Goal: Task Accomplishment & Management: Complete application form

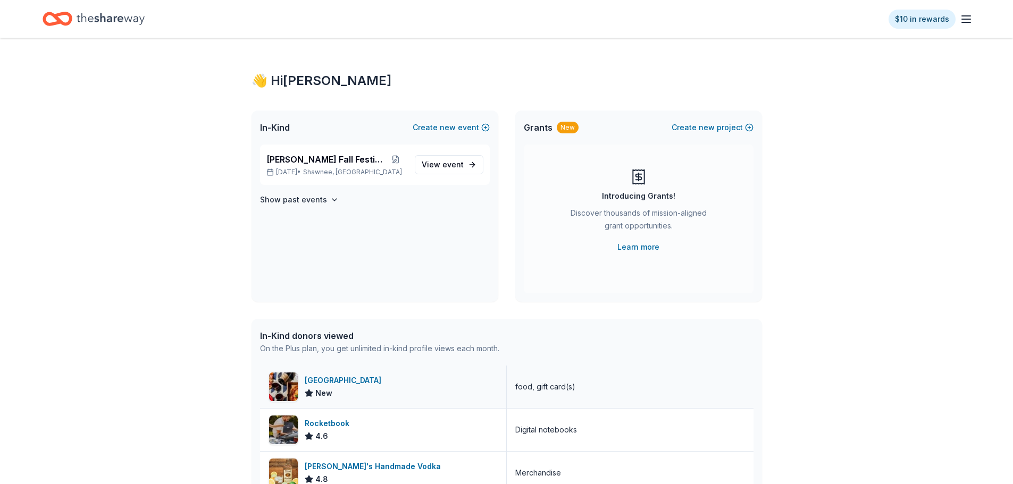
click at [340, 381] on div "[GEOGRAPHIC_DATA]" at bounding box center [345, 380] width 81 height 13
click at [327, 165] on span "[PERSON_NAME] Fall Festival" at bounding box center [325, 159] width 119 height 13
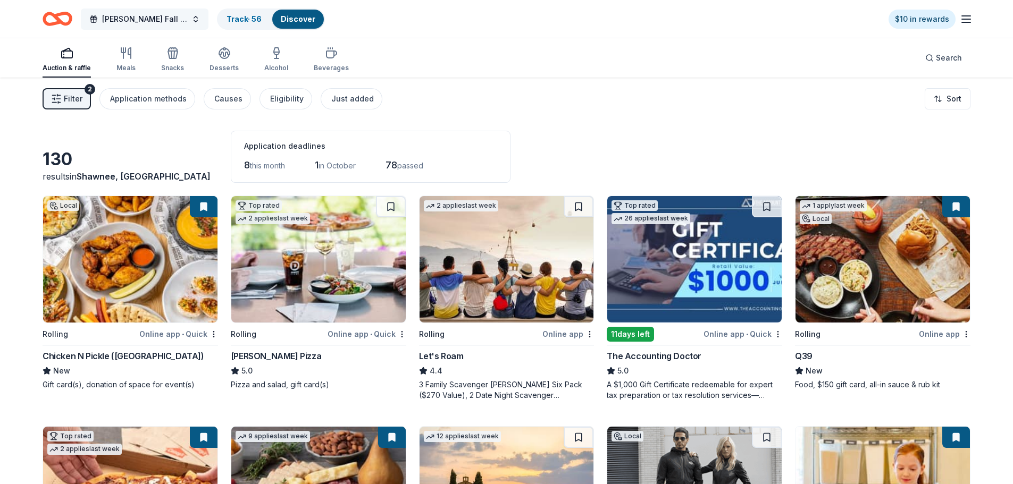
click at [146, 16] on span "[PERSON_NAME] Fall Festival" at bounding box center [144, 19] width 85 height 13
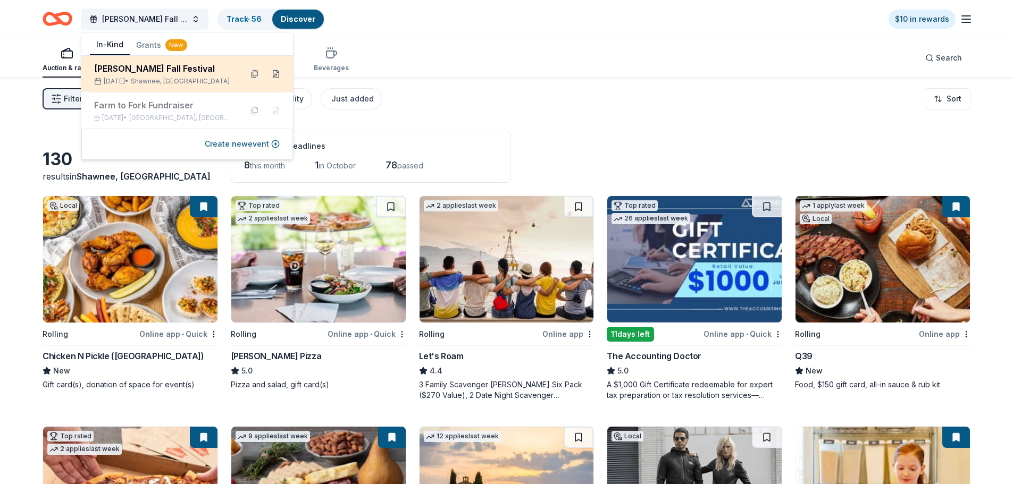
click at [273, 73] on button at bounding box center [275, 73] width 17 height 17
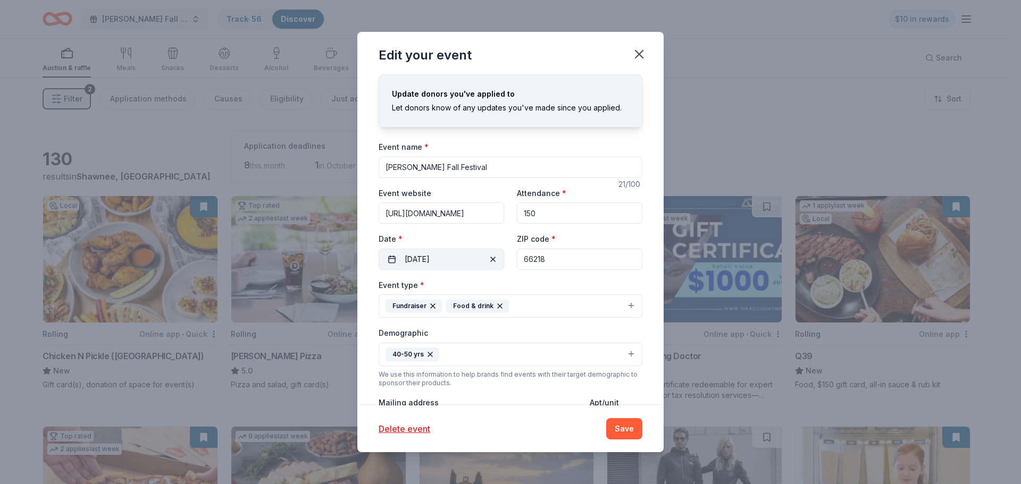
click at [458, 256] on button "10/05/2025" at bounding box center [440, 259] width 125 height 21
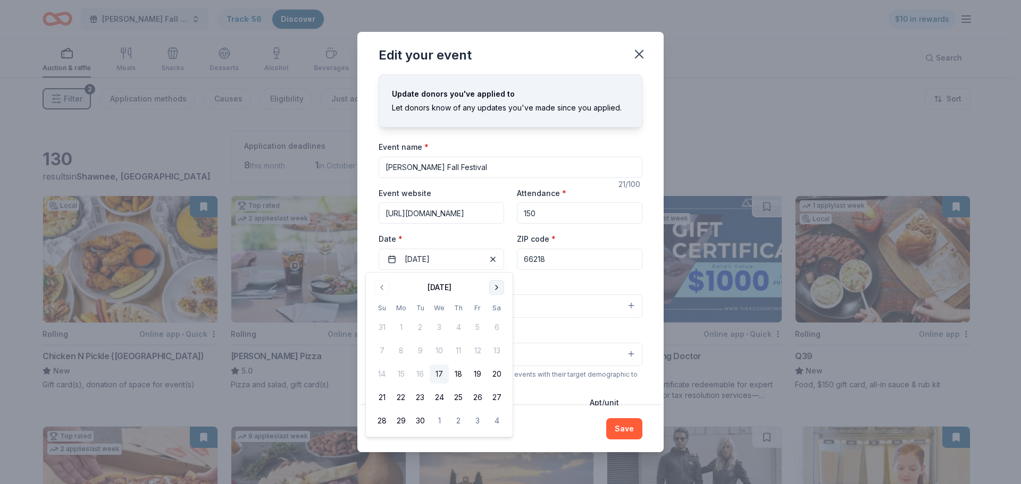
click at [498, 286] on button "Go to next month" at bounding box center [496, 287] width 15 height 15
click at [381, 377] on button "12" at bounding box center [381, 374] width 19 height 19
click at [617, 428] on button "Save" at bounding box center [624, 428] width 36 height 21
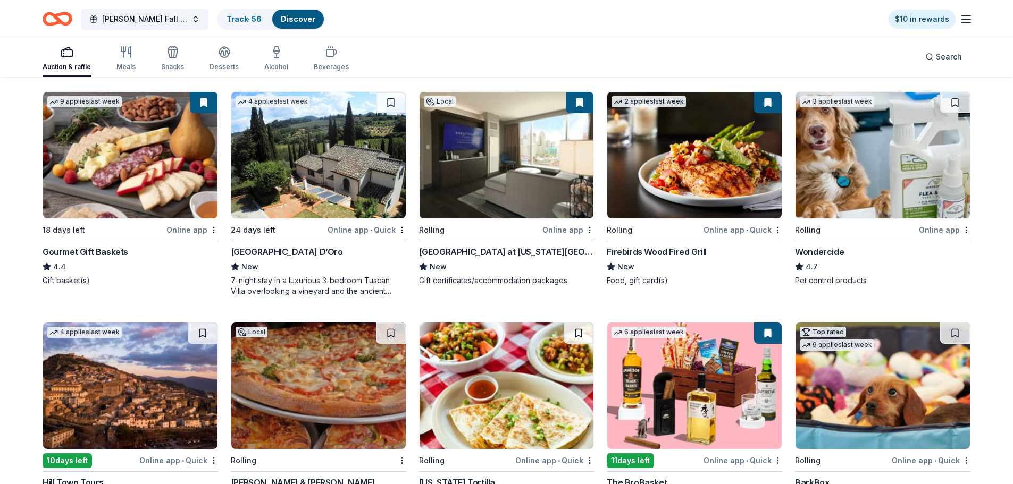
scroll to position [638, 0]
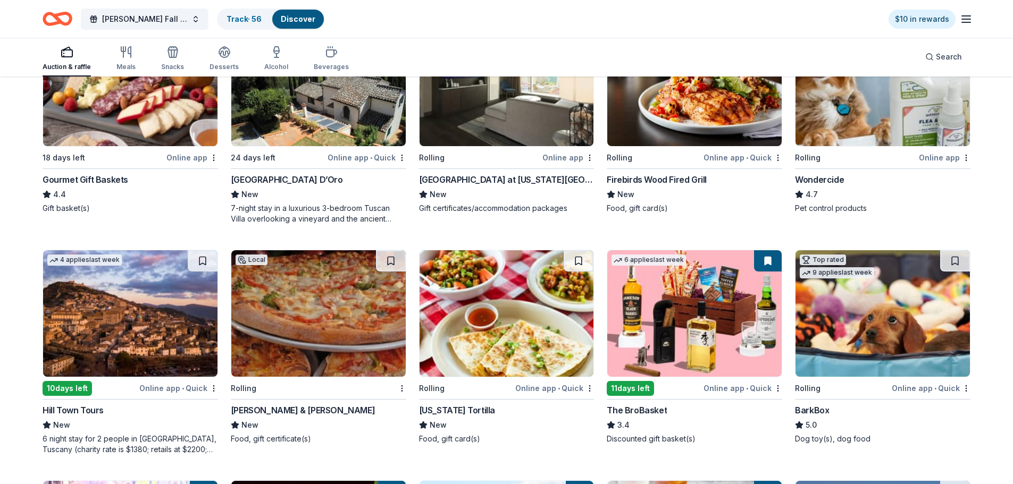
click at [720, 330] on img at bounding box center [694, 313] width 174 height 127
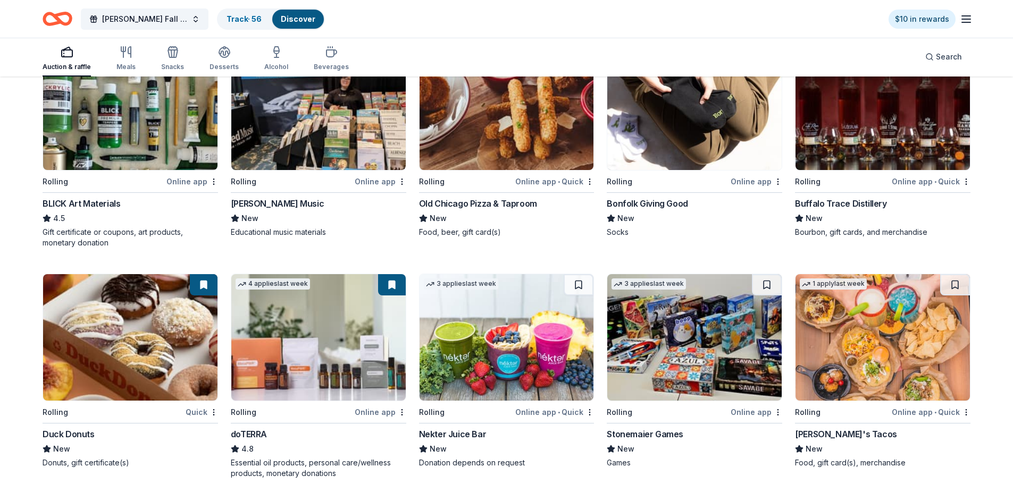
scroll to position [1580, 0]
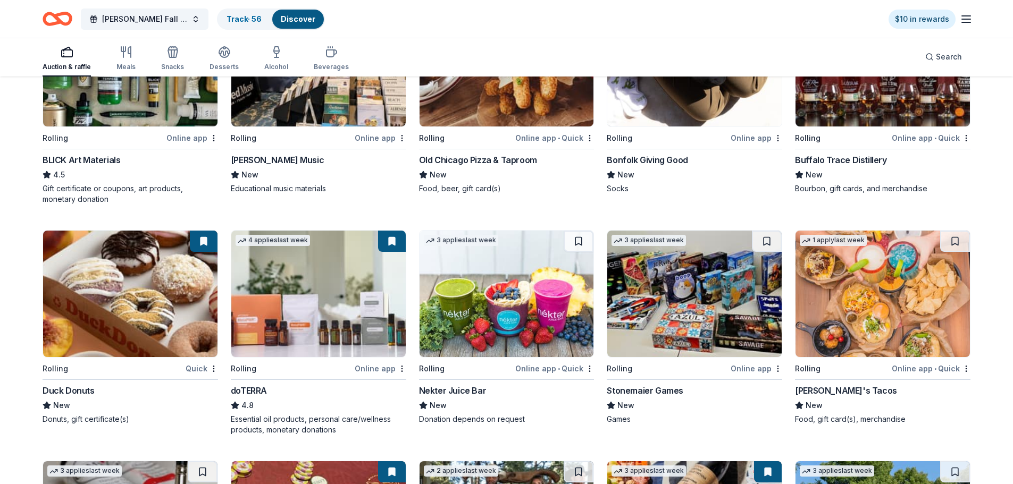
click at [316, 302] on img at bounding box center [318, 294] width 174 height 127
click at [96, 323] on img at bounding box center [130, 294] width 174 height 127
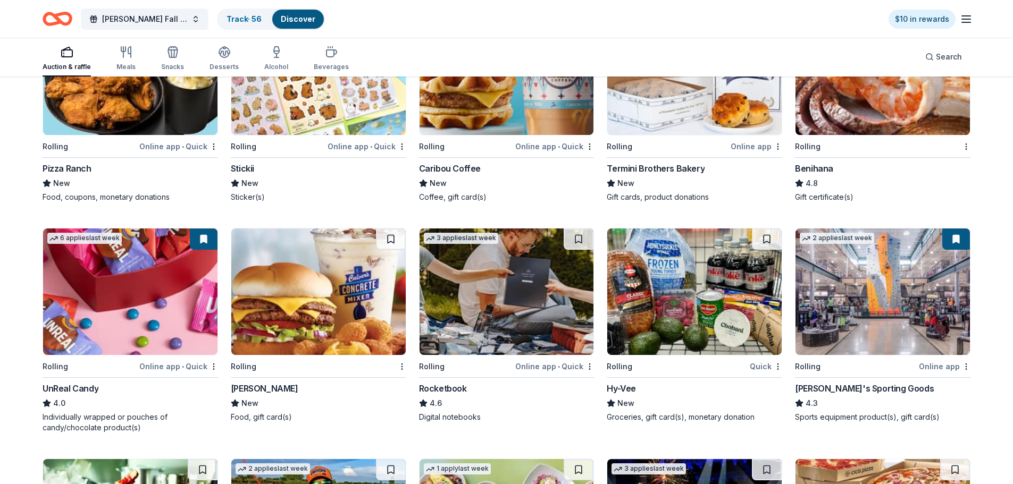
scroll to position [2269, 0]
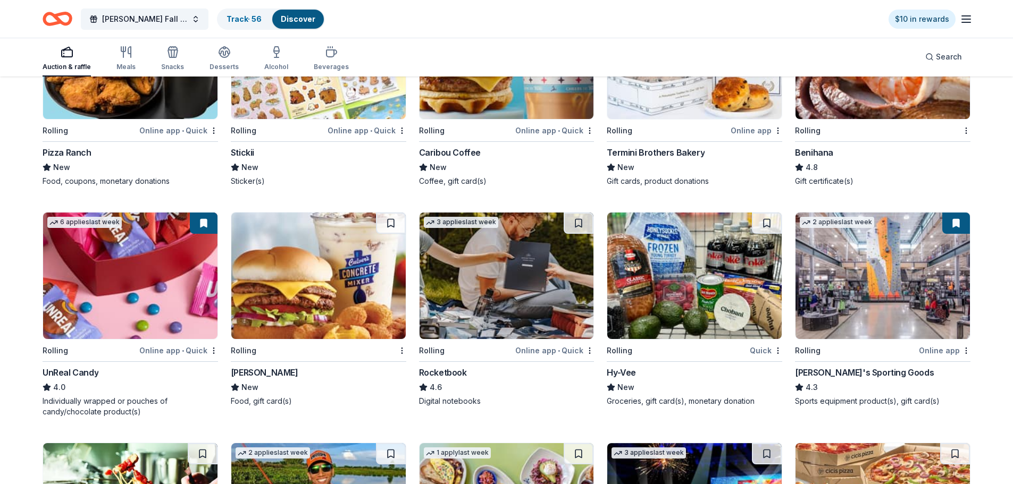
click at [201, 222] on button at bounding box center [204, 223] width 28 height 21
click at [141, 262] on img at bounding box center [130, 276] width 174 height 127
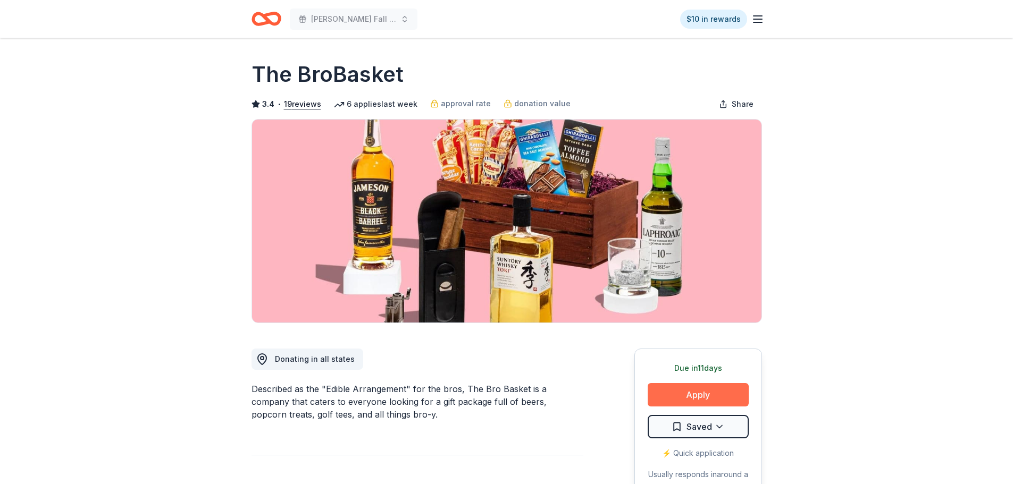
click at [695, 398] on button "Apply" at bounding box center [697, 394] width 101 height 23
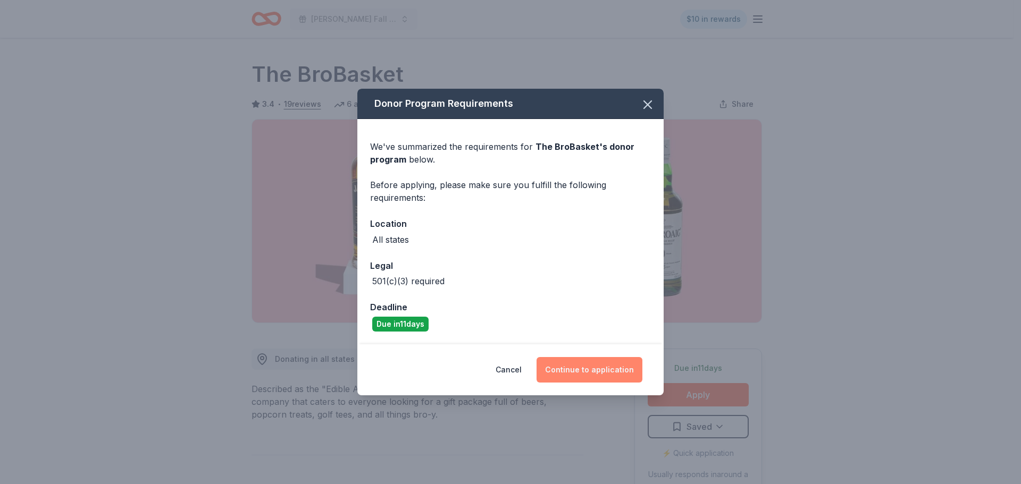
click at [589, 376] on button "Continue to application" at bounding box center [589, 370] width 106 height 26
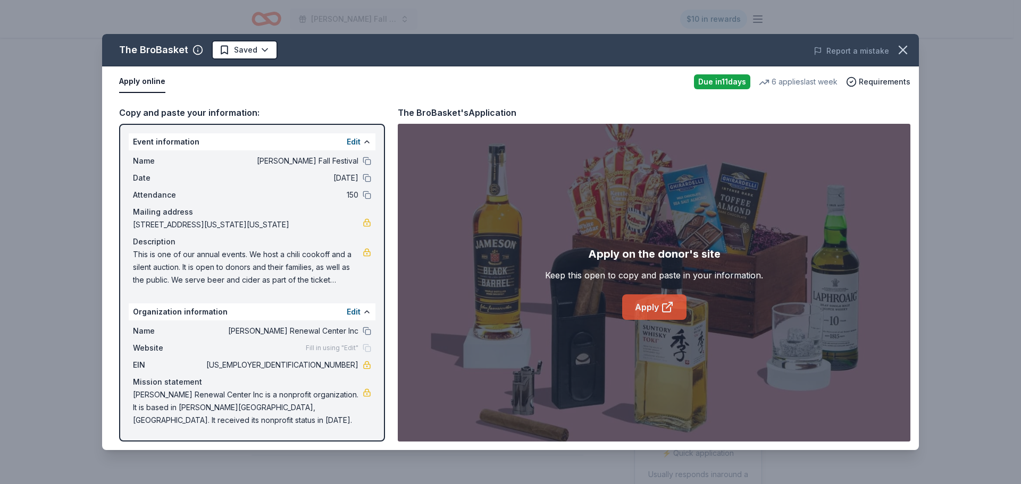
click at [645, 310] on link "Apply" at bounding box center [654, 307] width 64 height 26
drag, startPoint x: 312, startPoint y: 367, endPoint x: 356, endPoint y: 368, distance: 43.6
click at [356, 368] on span "48-0894223" at bounding box center [281, 365] width 154 height 13
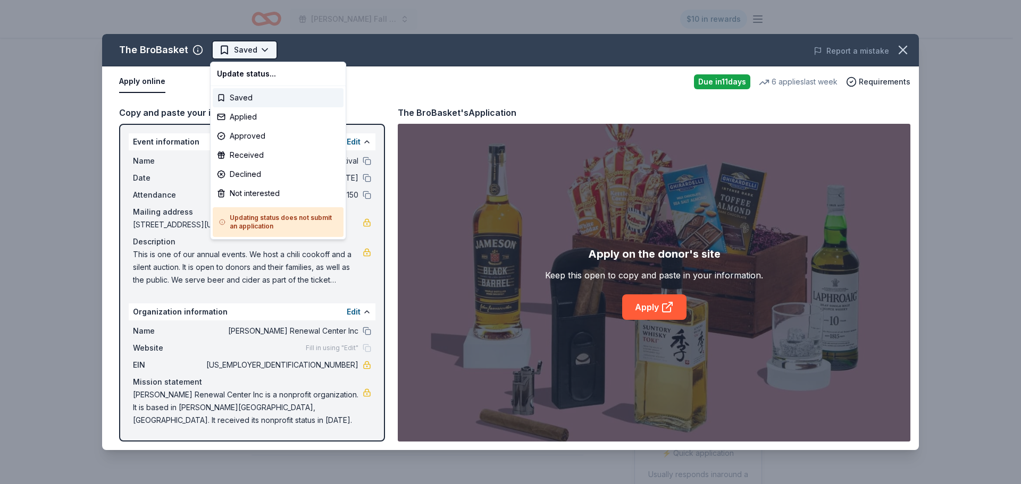
click at [243, 47] on html "Hollis Fall Festival $10 in rewards Due in 11 days Share The BroBasket 3.4 • 19…" at bounding box center [510, 242] width 1021 height 484
click at [249, 122] on div "Applied" at bounding box center [278, 116] width 131 height 19
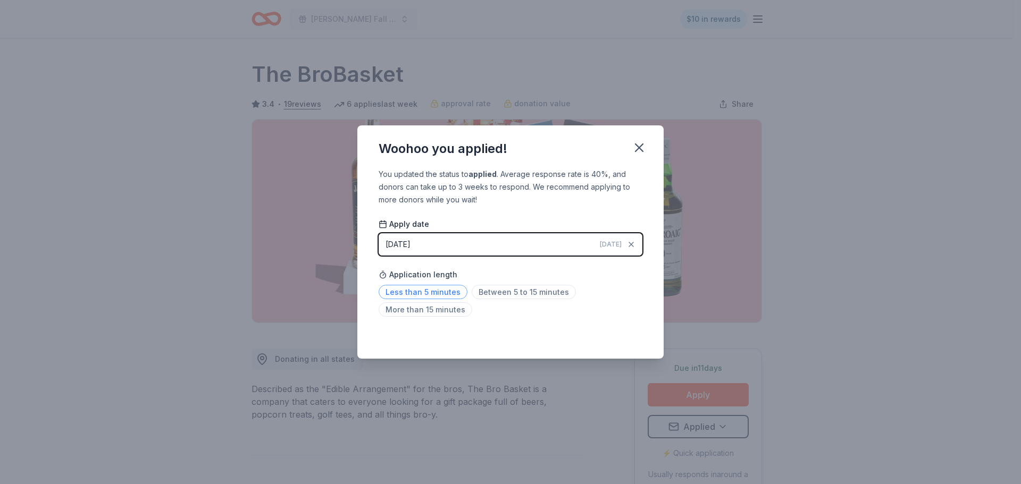
click at [434, 291] on span "Less than 5 minutes" at bounding box center [422, 292] width 89 height 14
click at [631, 334] on div "Saved" at bounding box center [510, 335] width 264 height 13
click at [635, 145] on icon "button" at bounding box center [638, 147] width 15 height 15
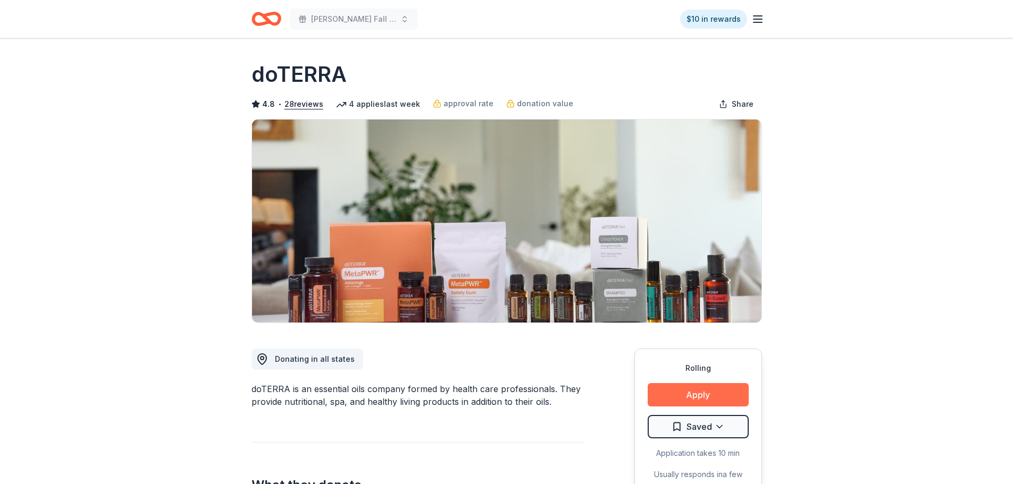
click at [698, 395] on button "Apply" at bounding box center [697, 394] width 101 height 23
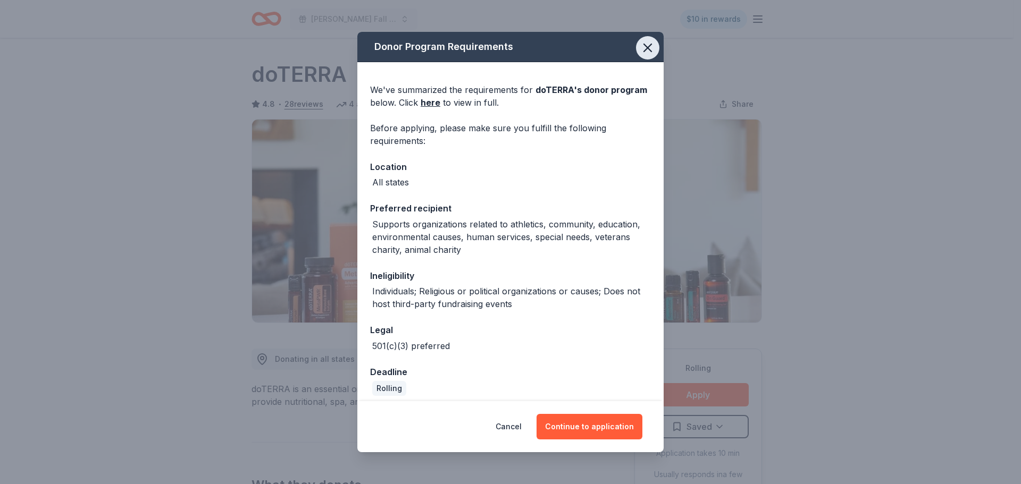
click at [641, 40] on icon "button" at bounding box center [647, 47] width 15 height 15
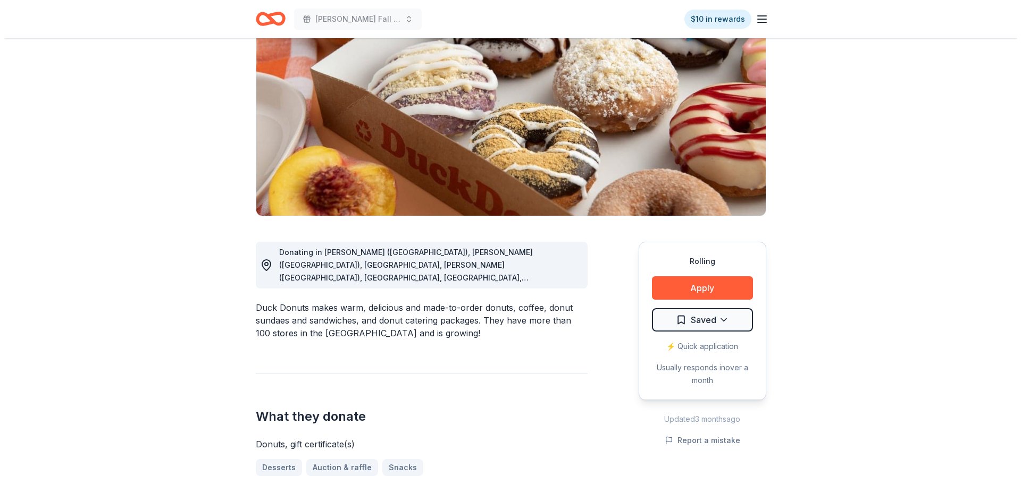
scroll to position [106, 0]
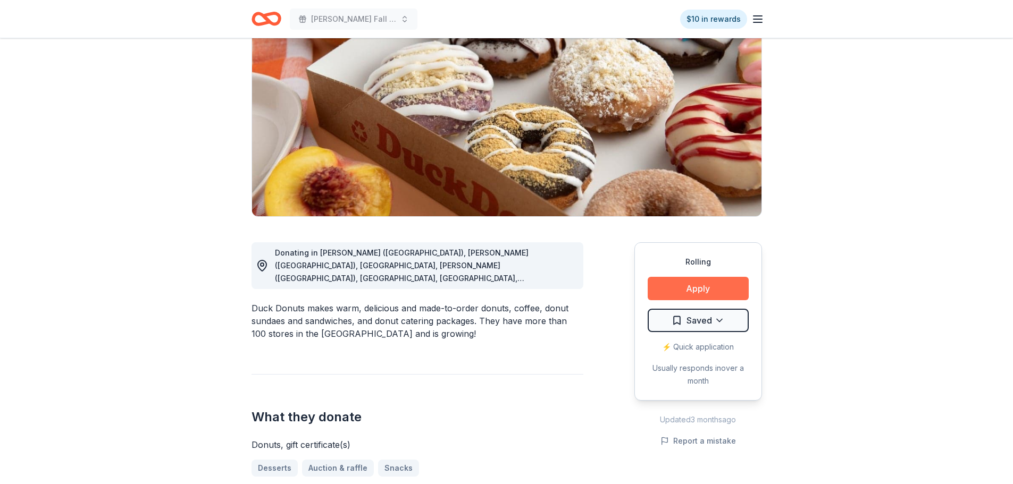
click at [705, 288] on button "Apply" at bounding box center [697, 288] width 101 height 23
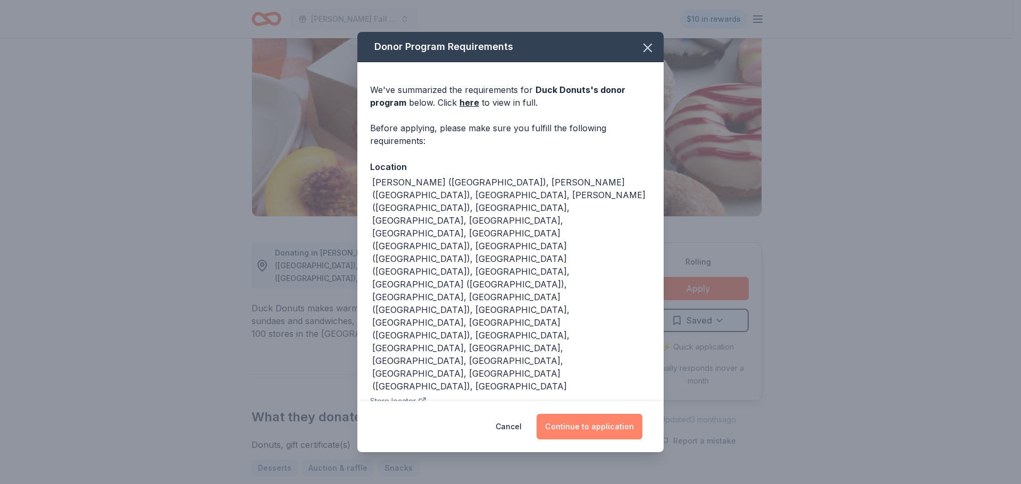
click at [589, 414] on button "Continue to application" at bounding box center [589, 427] width 106 height 26
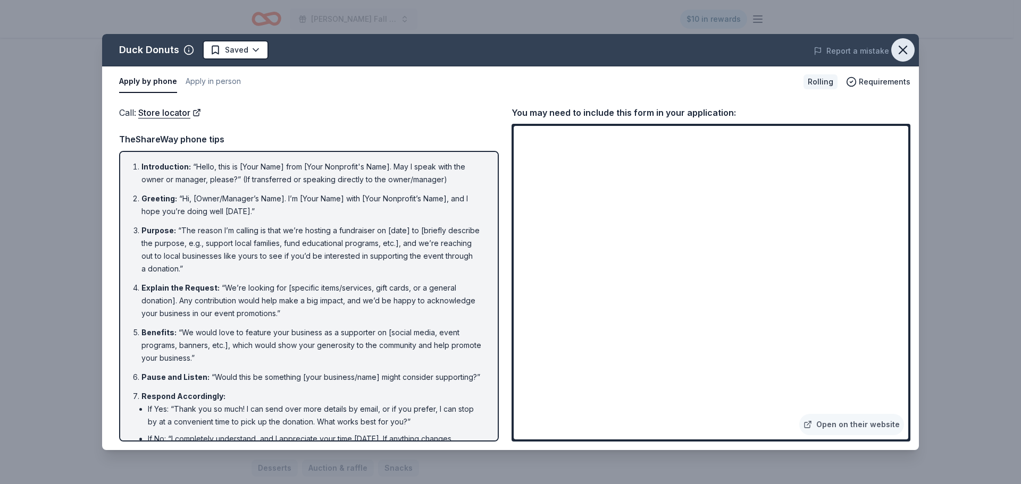
click at [902, 47] on icon "button" at bounding box center [902, 50] width 15 height 15
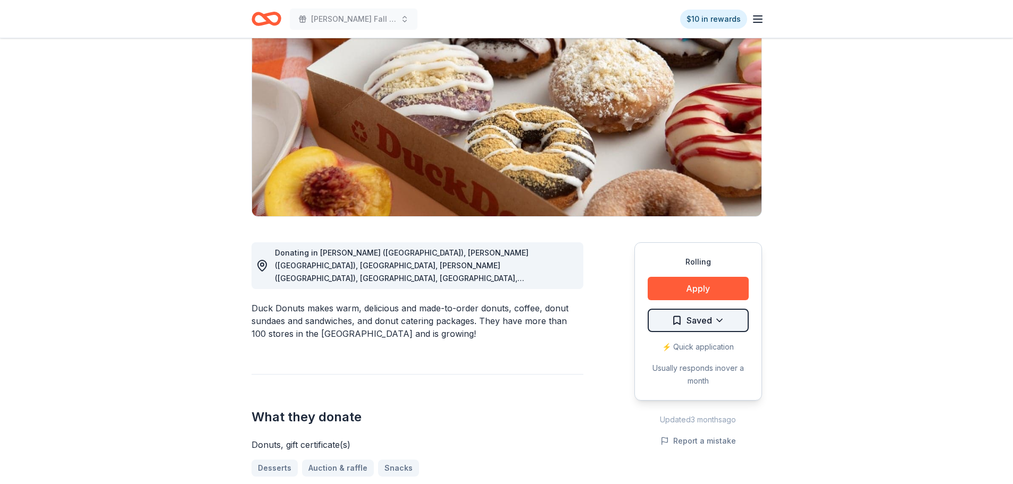
click at [709, 318] on html "Hollis Fall Festival $10 in rewards Rolling Share Duck Donuts New approval rate…" at bounding box center [506, 136] width 1013 height 484
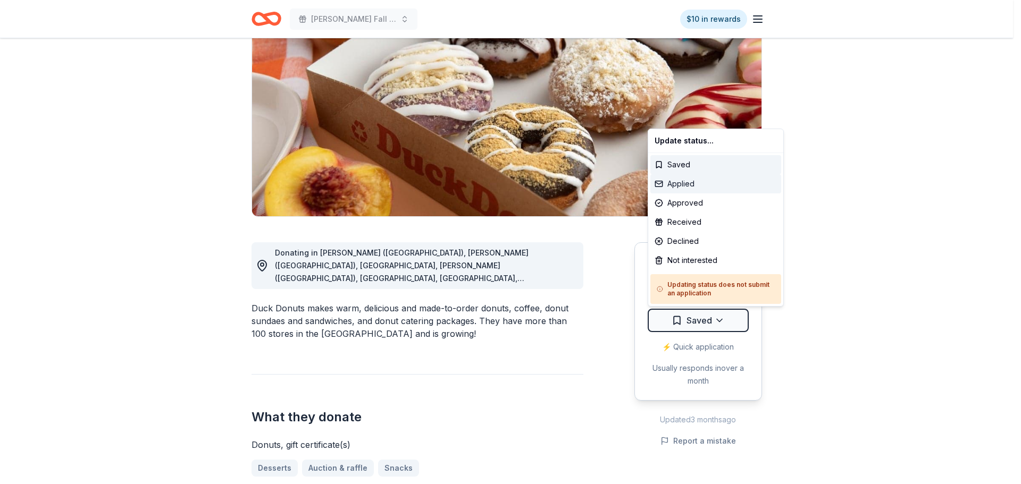
click at [698, 180] on div "Applied" at bounding box center [715, 183] width 131 height 19
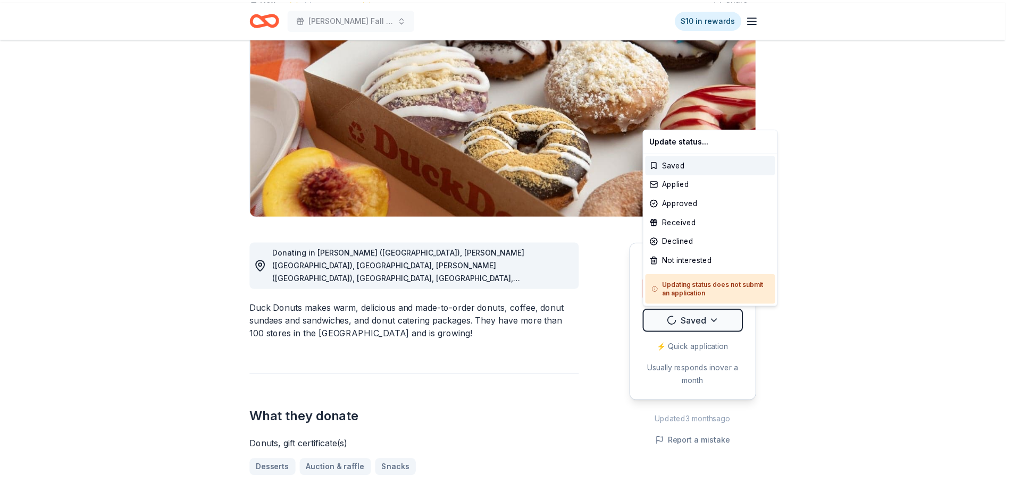
scroll to position [0, 0]
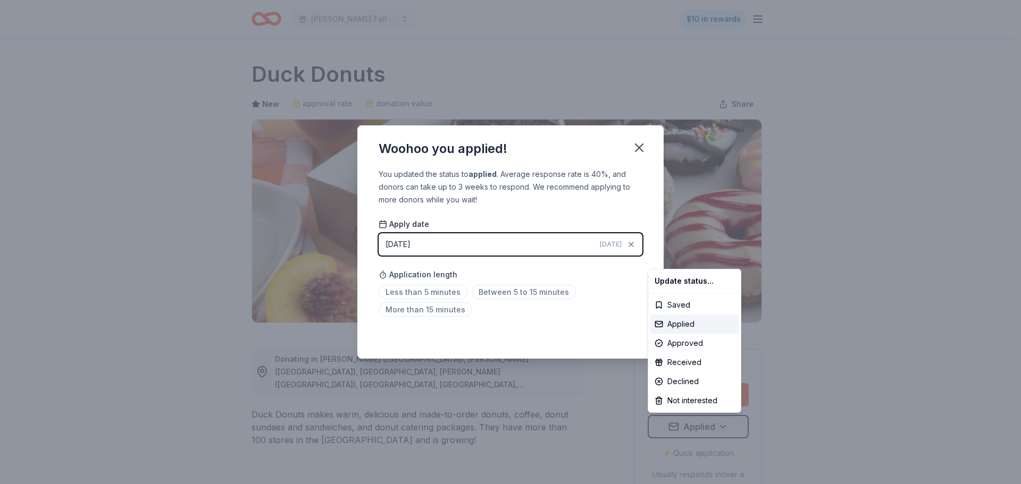
click at [494, 295] on html "Hollis Fall Festival $10 in rewards Rolling Share Duck Donuts New approval rate…" at bounding box center [510, 242] width 1021 height 484
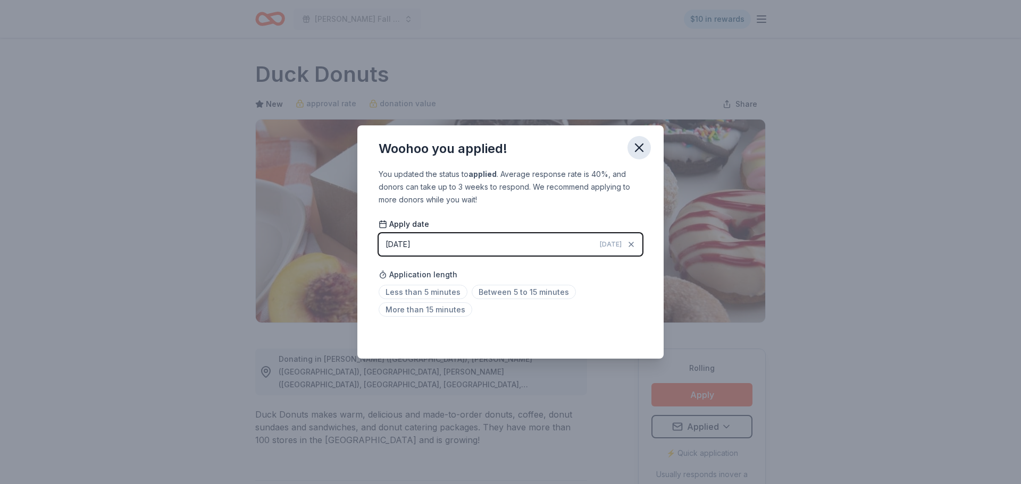
click at [637, 148] on icon "button" at bounding box center [638, 147] width 15 height 15
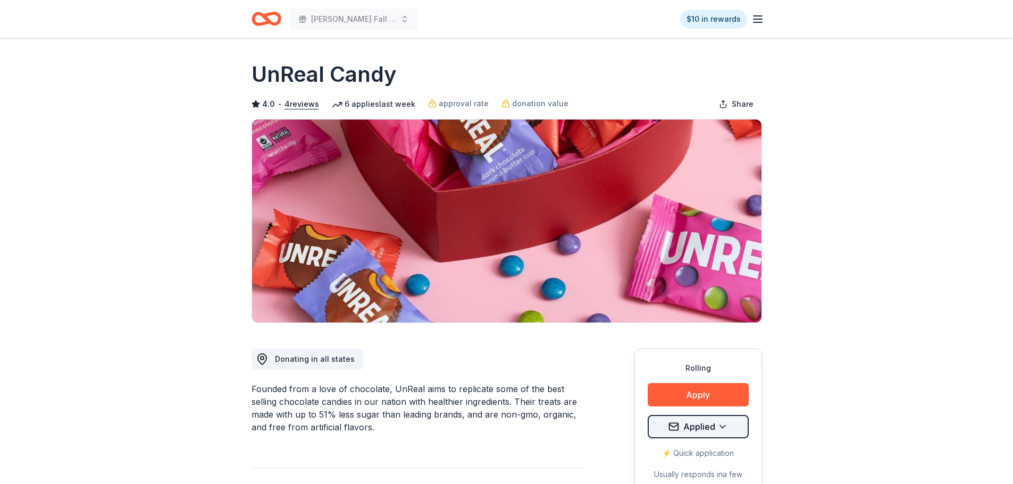
click at [704, 426] on html "[PERSON_NAME] Fall Festival $10 in rewards Rolling Share UnReal Candy 4.0 • 4 r…" at bounding box center [506, 242] width 1013 height 484
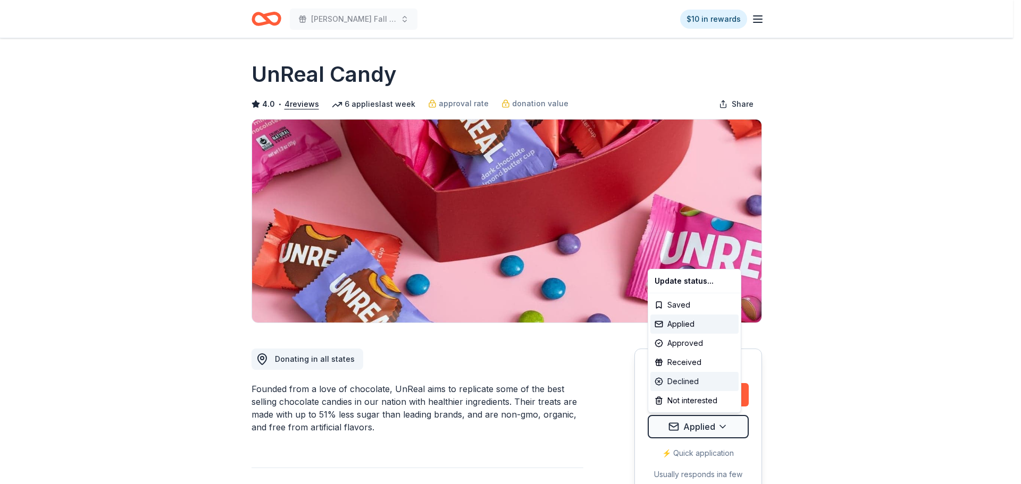
click at [704, 382] on div "Declined" at bounding box center [694, 381] width 88 height 19
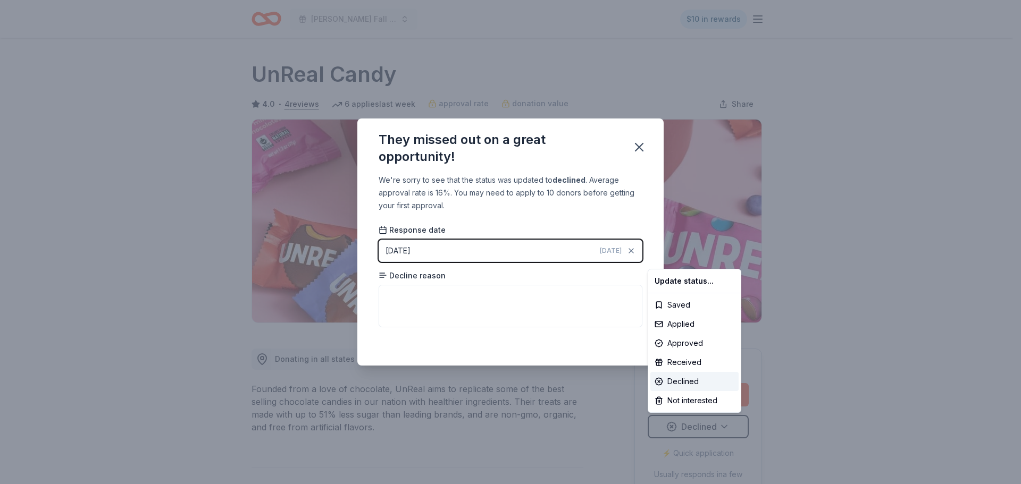
click at [470, 308] on html "[PERSON_NAME] Fall Festival $10 in rewards Rolling Share UnReal Candy 4.0 • 4 r…" at bounding box center [510, 242] width 1021 height 484
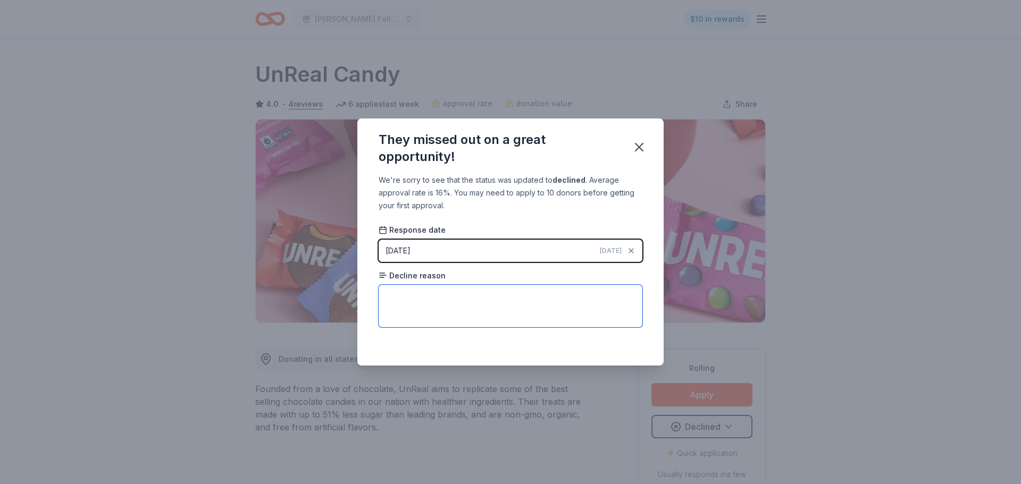
click at [448, 296] on textarea at bounding box center [510, 306] width 264 height 43
type textarea "no reason given"
click at [636, 148] on icon "button" at bounding box center [638, 147] width 15 height 15
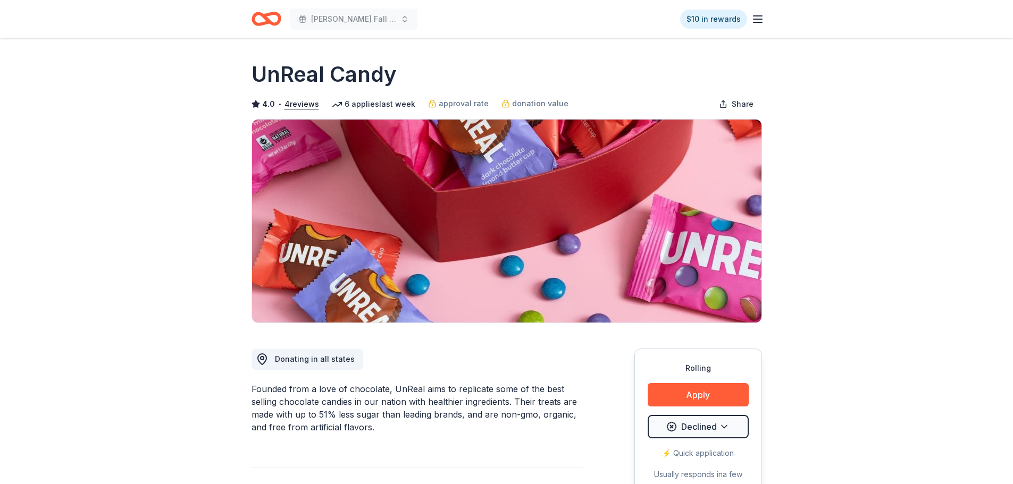
click at [279, 20] on icon "Home" at bounding box center [271, 18] width 16 height 11
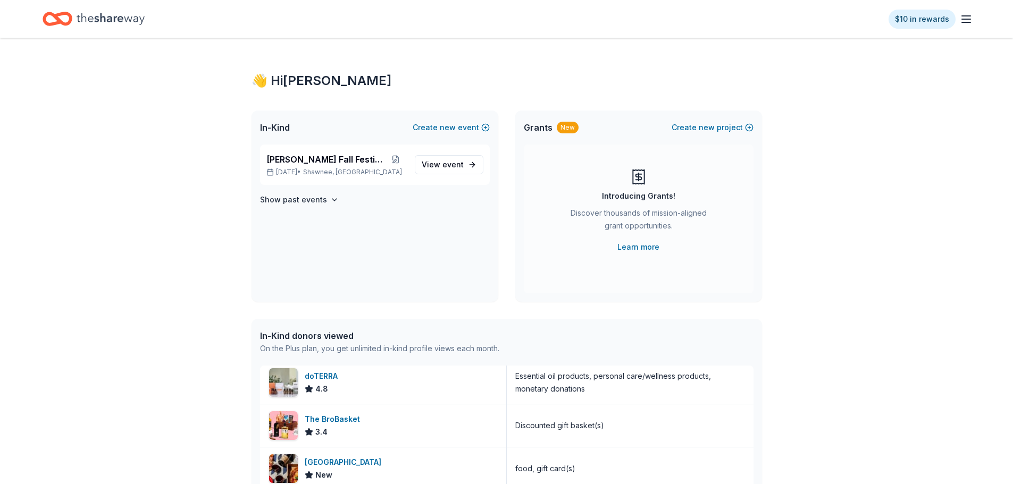
click at [118, 19] on icon "Home" at bounding box center [111, 19] width 68 height 12
